Goal: Book appointment/travel/reservation

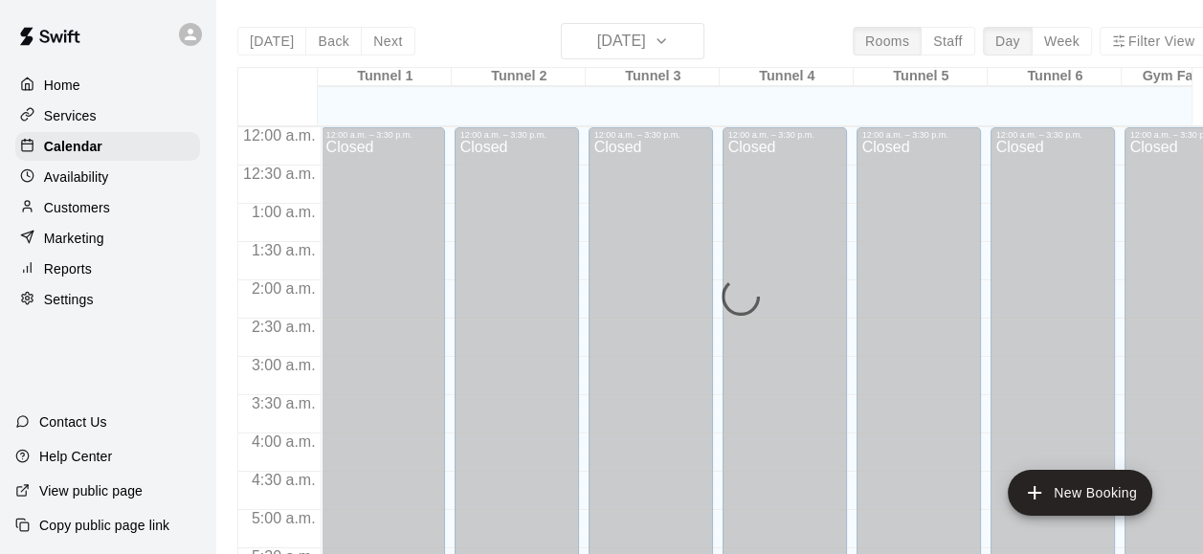
scroll to position [1220, 0]
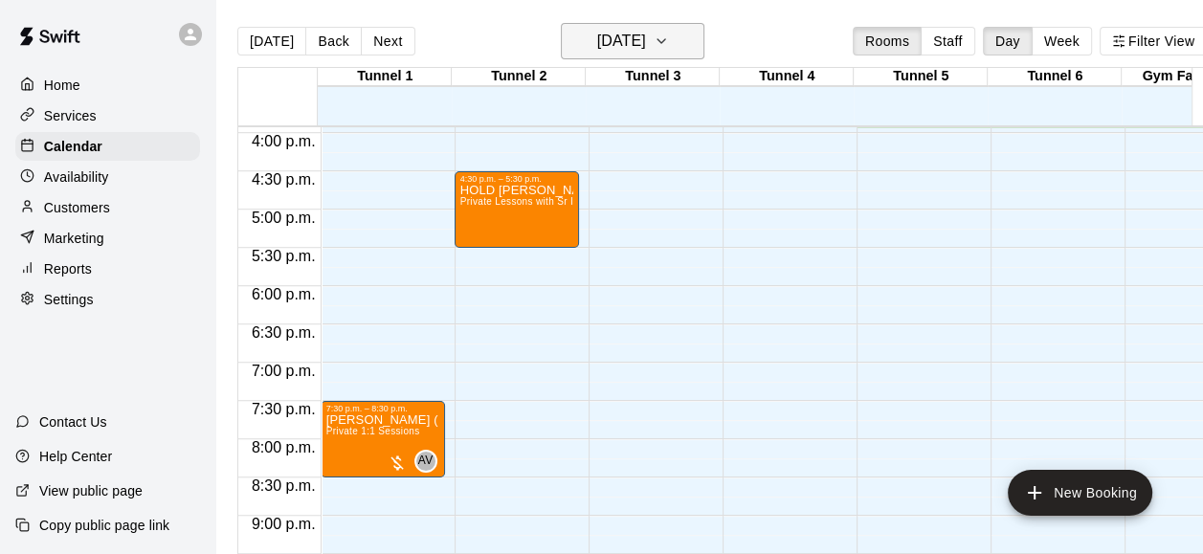
click at [669, 41] on icon "button" at bounding box center [661, 41] width 15 height 23
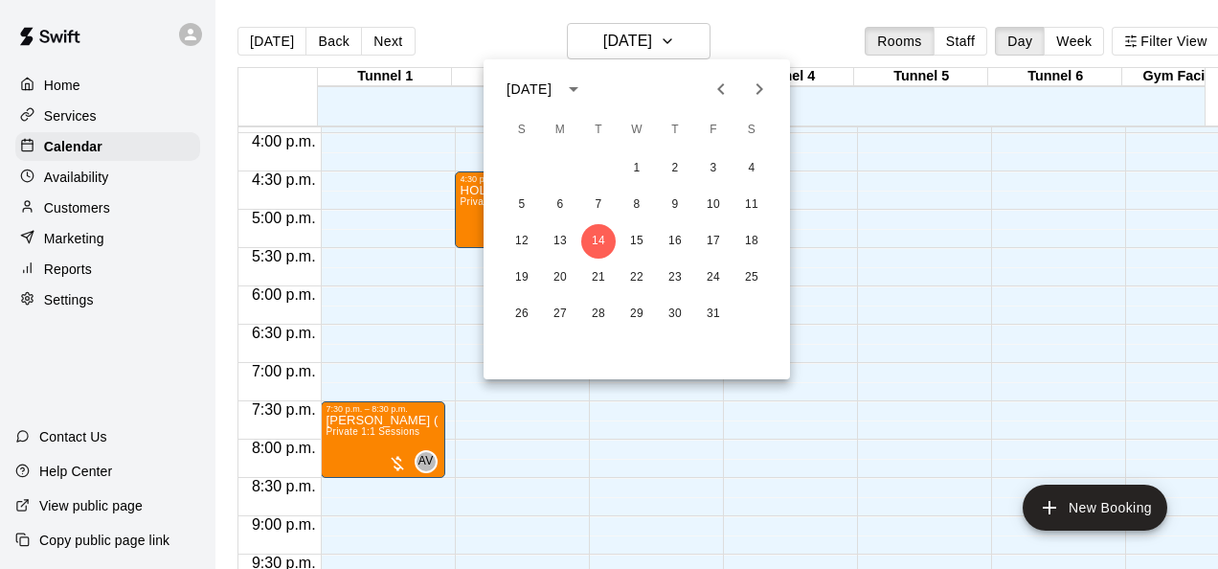
click at [463, 188] on div at bounding box center [609, 284] width 1218 height 569
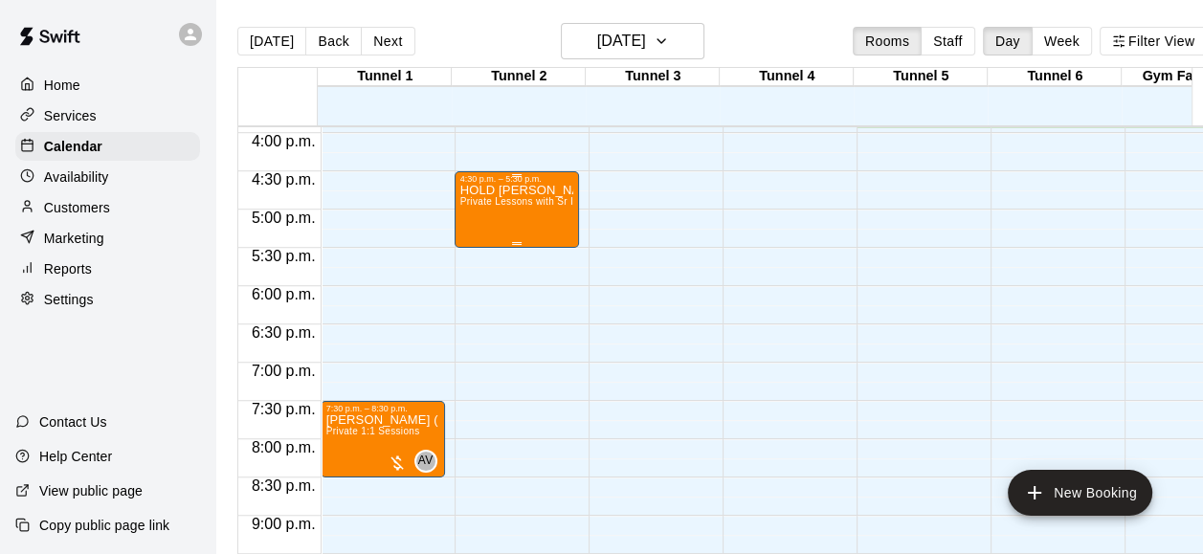
click at [476, 190] on p "HOLD [PERSON_NAME]" at bounding box center [516, 190] width 113 height 0
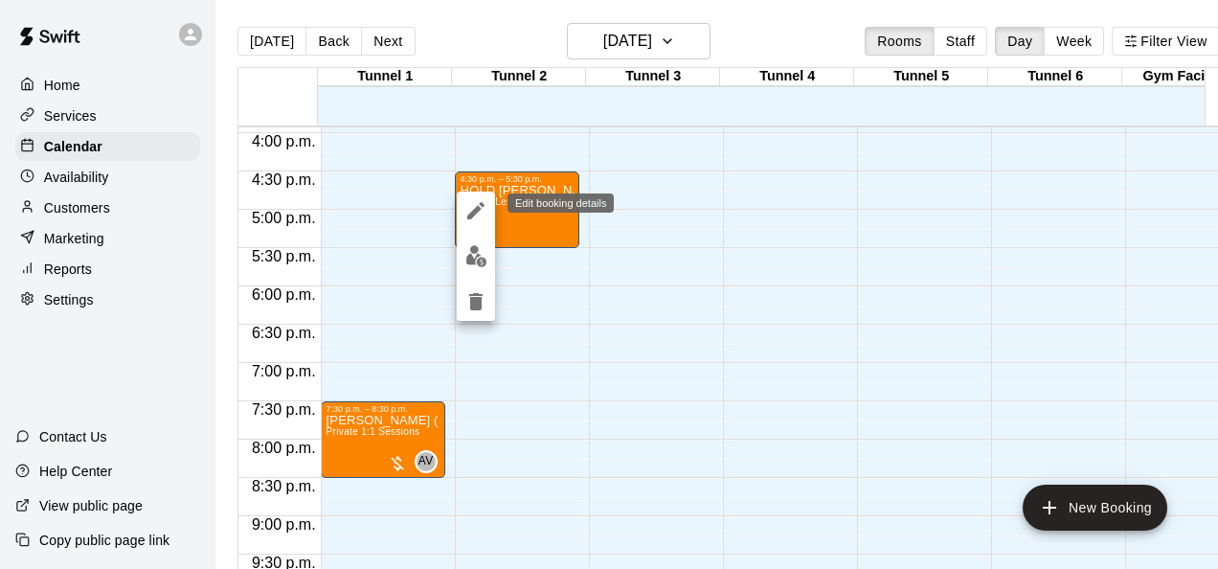
click at [476, 206] on icon "edit" at bounding box center [475, 210] width 23 height 23
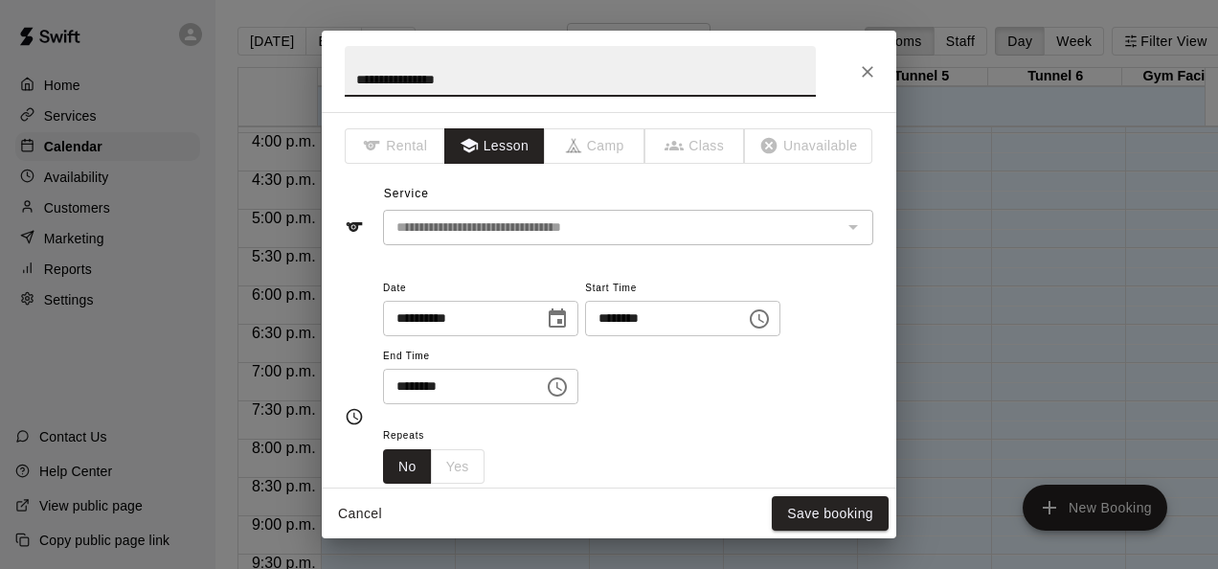
drag, startPoint x: 394, startPoint y: 80, endPoint x: 291, endPoint y: 78, distance: 103.4
click at [291, 78] on div "**********" at bounding box center [609, 284] width 1218 height 569
type input "**********"
click at [806, 504] on button "Save booking" at bounding box center [830, 513] width 117 height 35
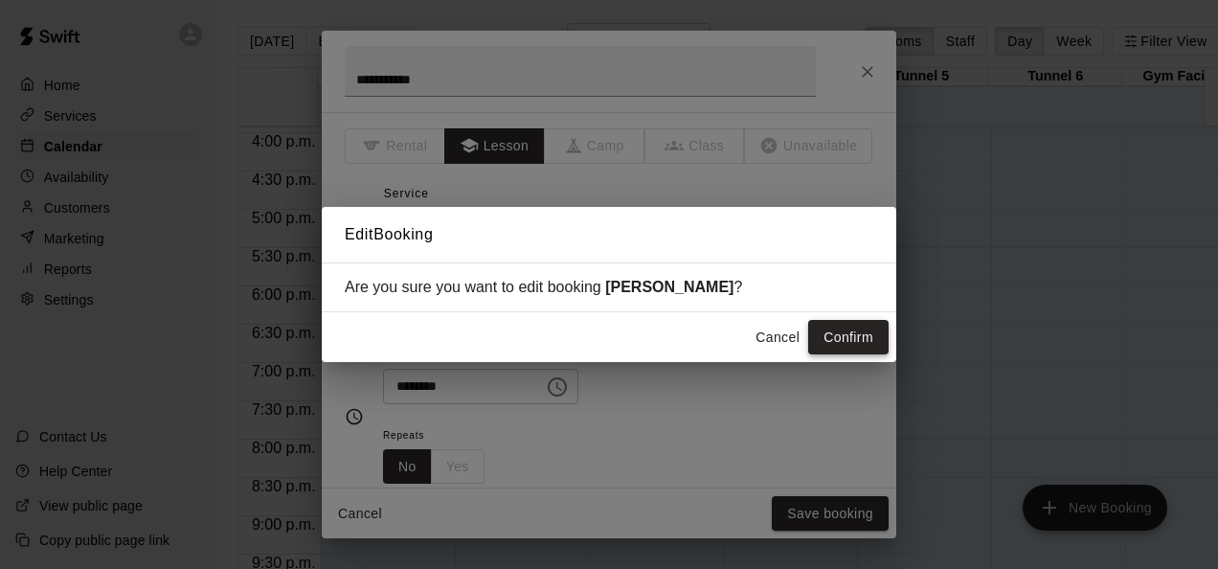
click at [846, 335] on button "Confirm" at bounding box center [848, 337] width 80 height 35
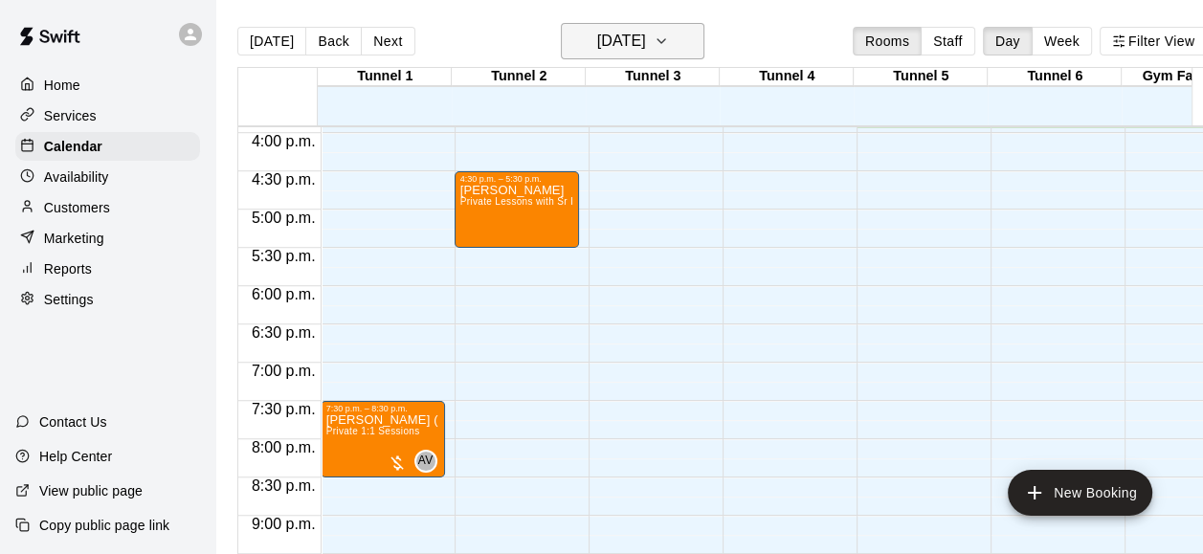
click at [646, 46] on h6 "[DATE]" at bounding box center [621, 41] width 49 height 27
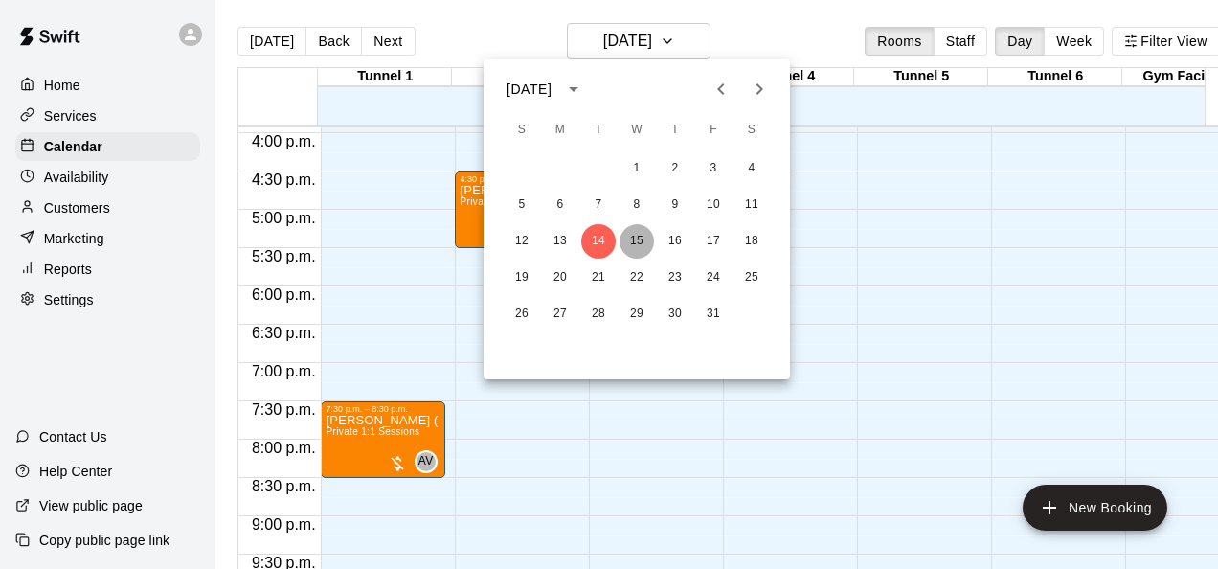
click at [636, 242] on button "15" at bounding box center [636, 241] width 34 height 34
